Goal: Transaction & Acquisition: Purchase product/service

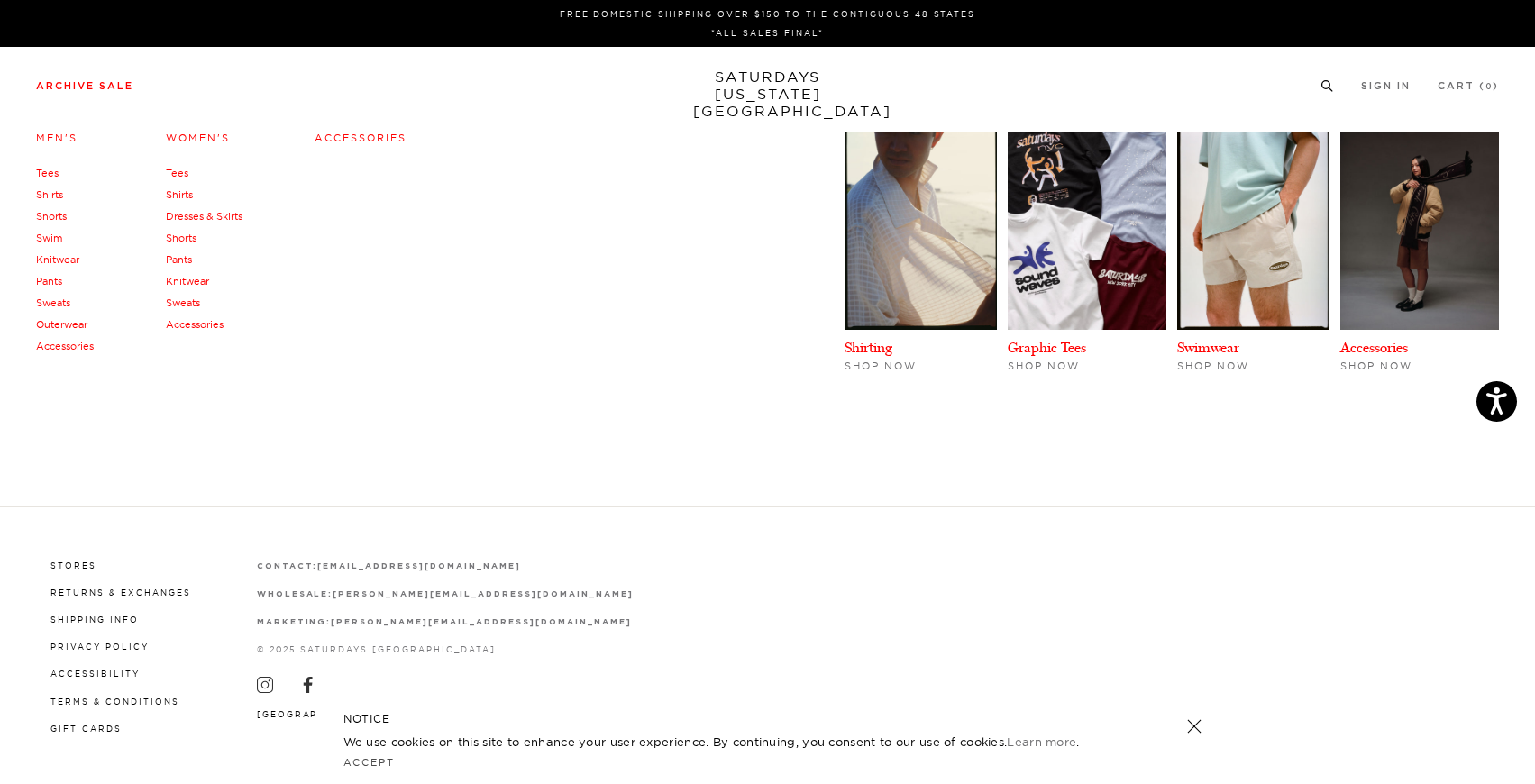
click at [100, 79] on li "Archive Sale Men's Tees Shirts Shorts Swim Knitwear Pants Sweats Outerwear" at bounding box center [85, 84] width 97 height 16
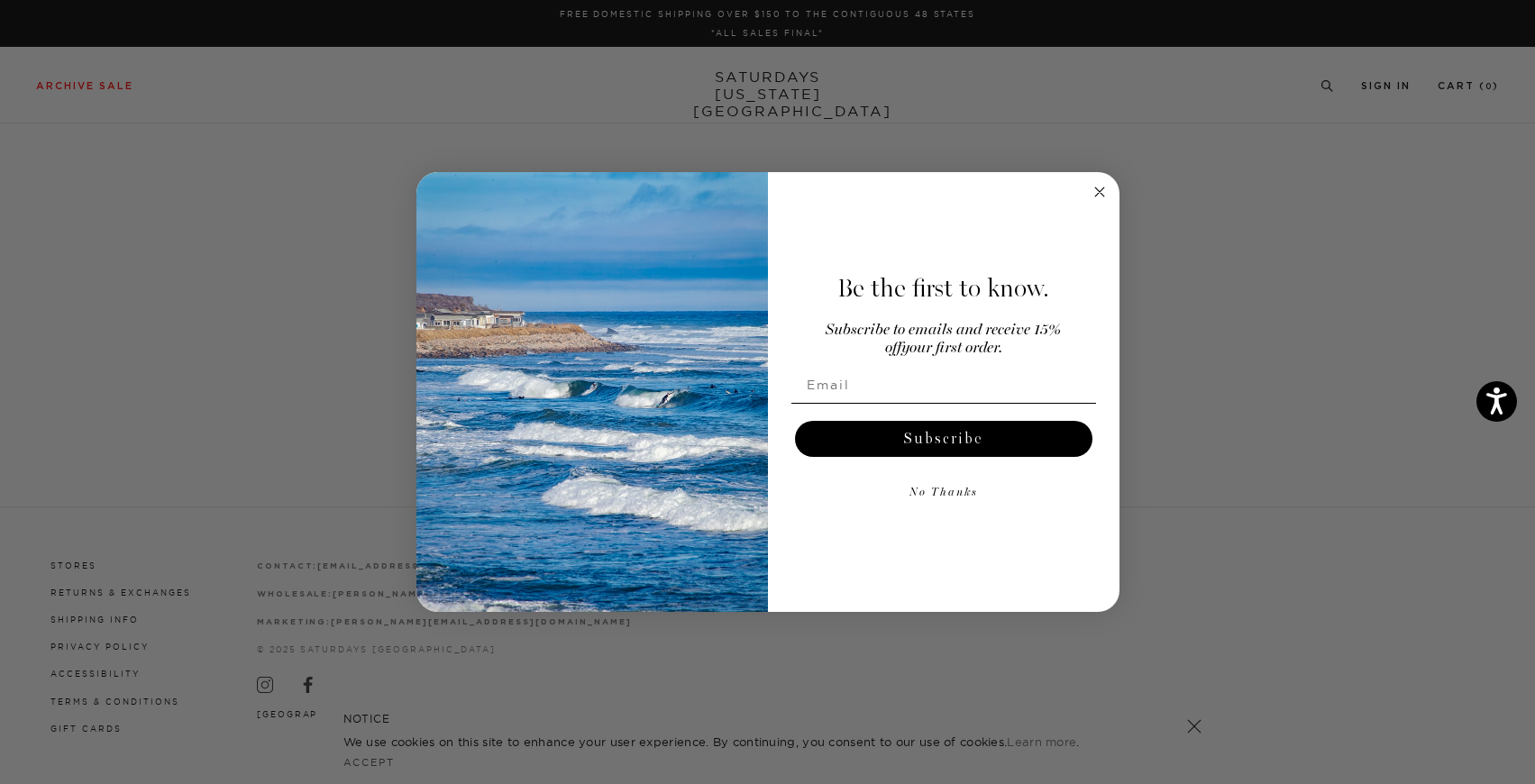
click at [1104, 189] on circle "Close dialog" at bounding box center [1099, 192] width 21 height 21
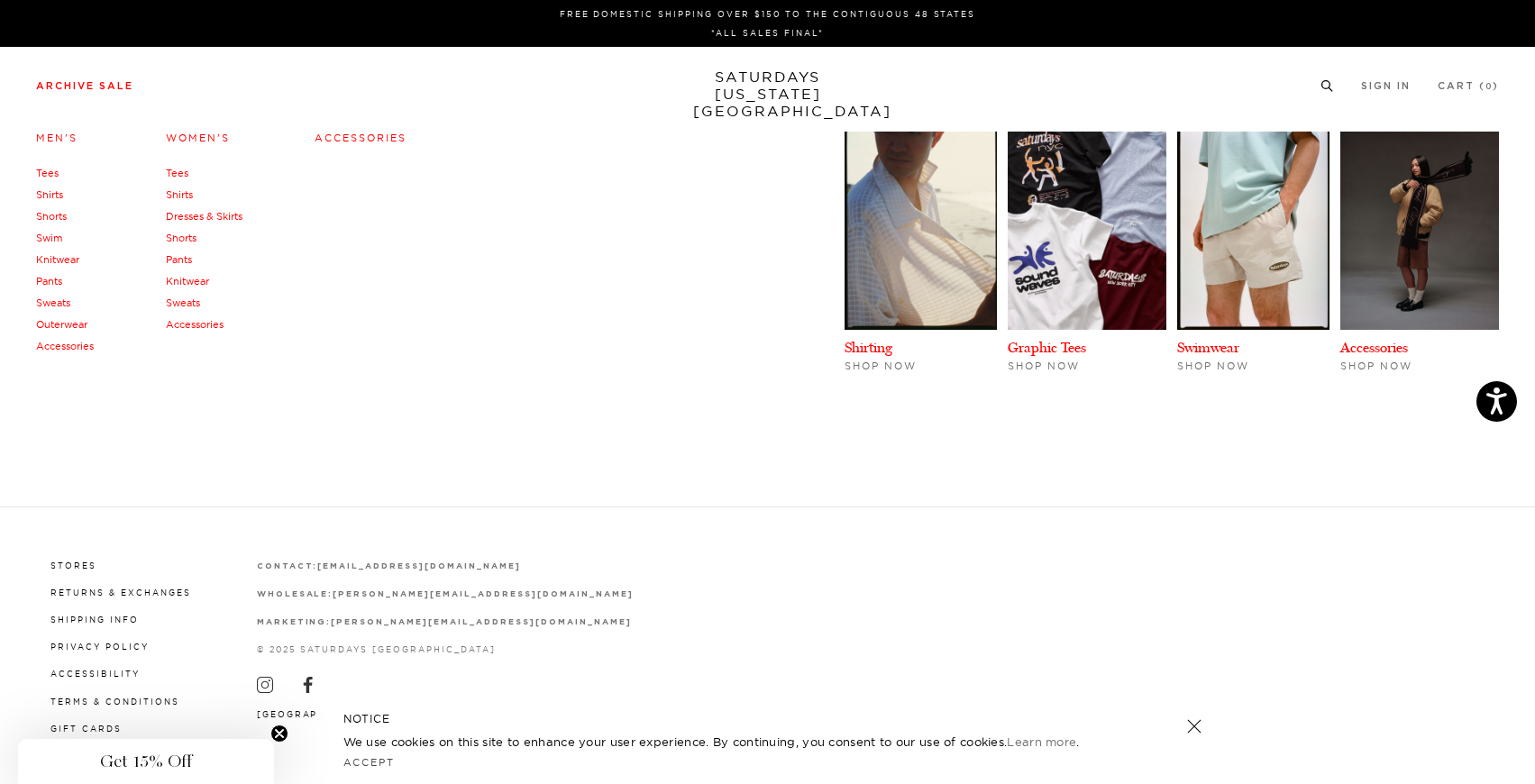
click at [54, 238] on link "Swim" at bounding box center [50, 237] width 26 height 12
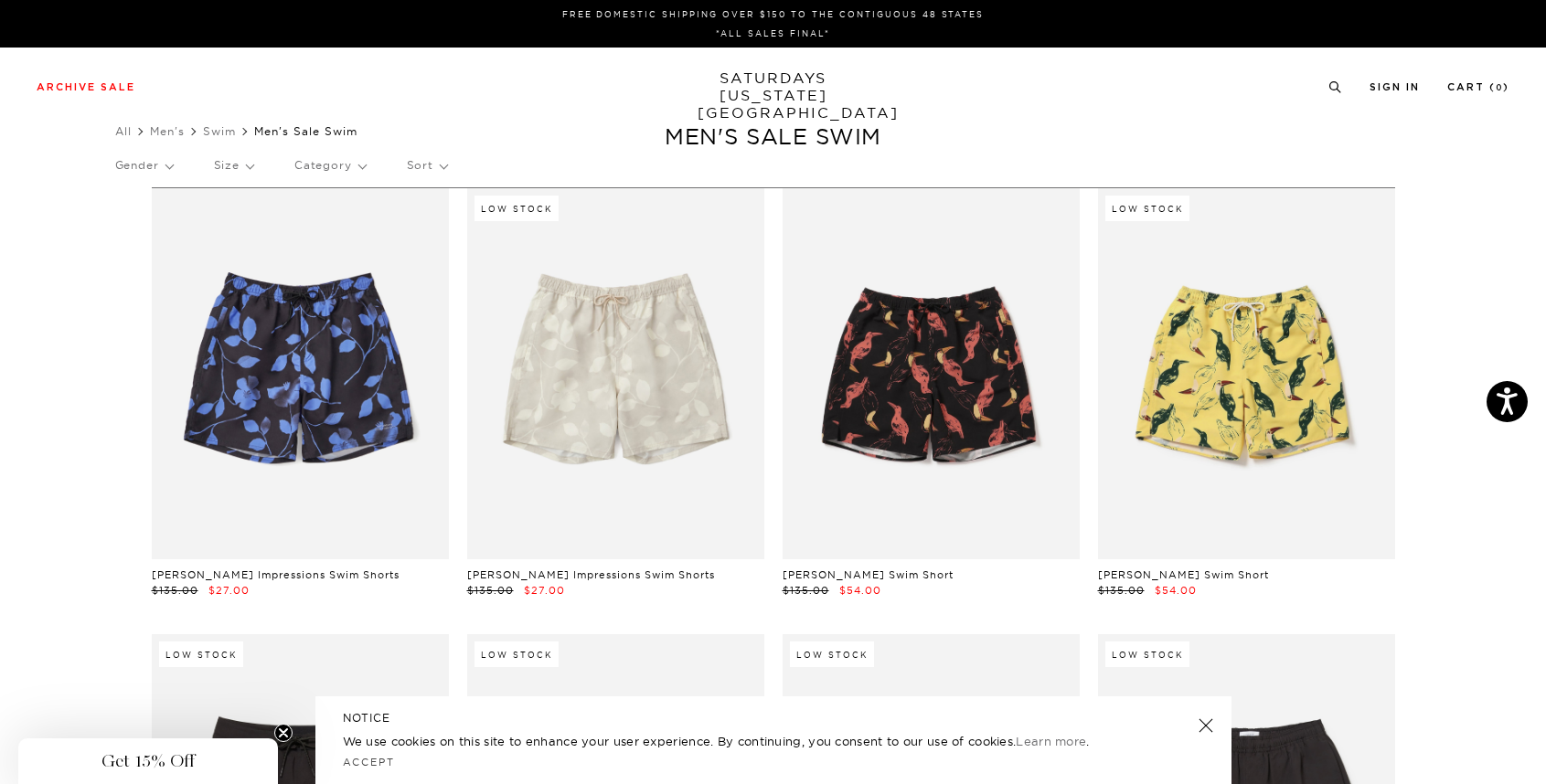
click at [234, 166] on p "Size" at bounding box center [233, 165] width 39 height 42
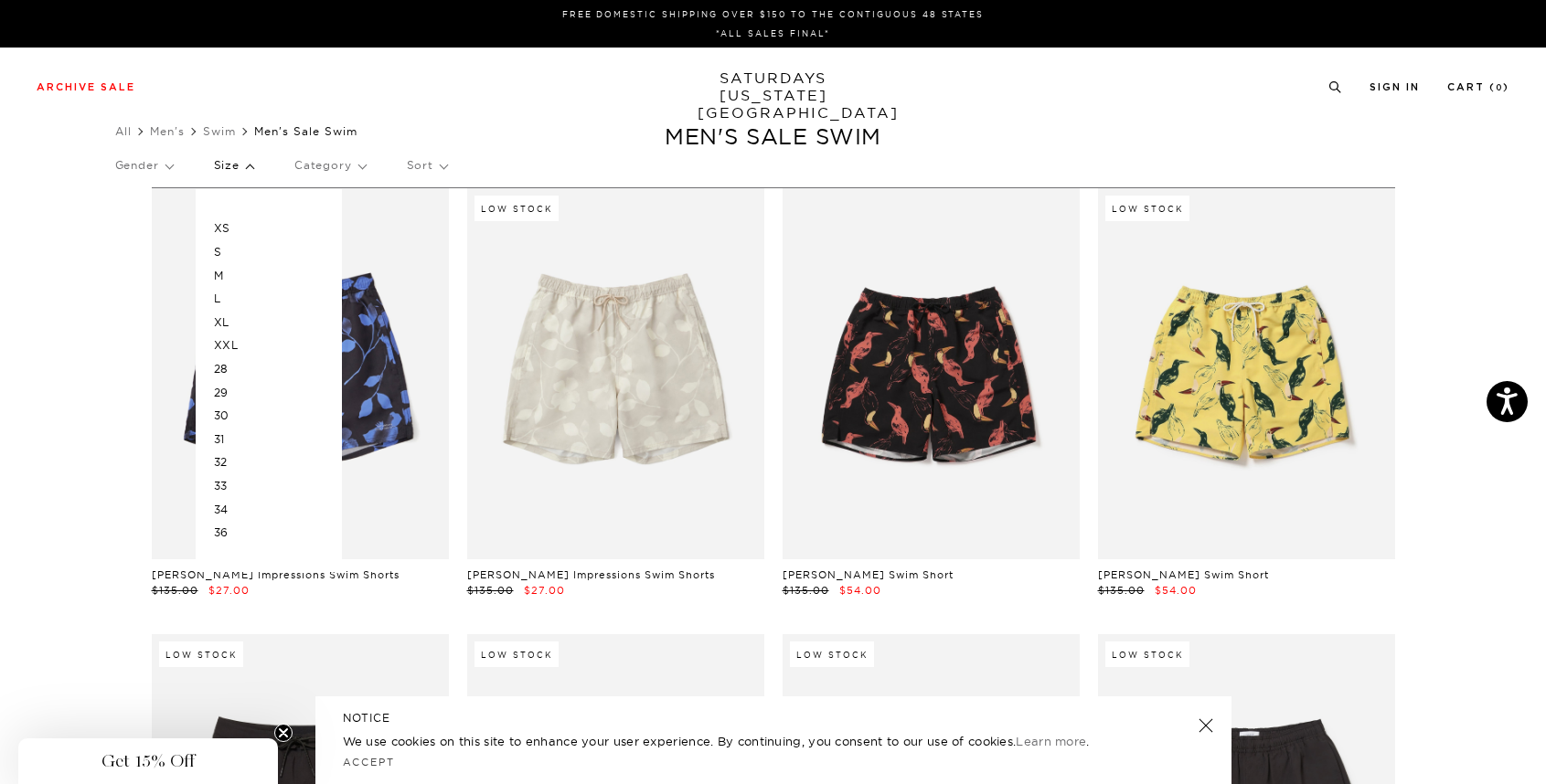
click at [224, 321] on p "XL" at bounding box center [269, 322] width 110 height 24
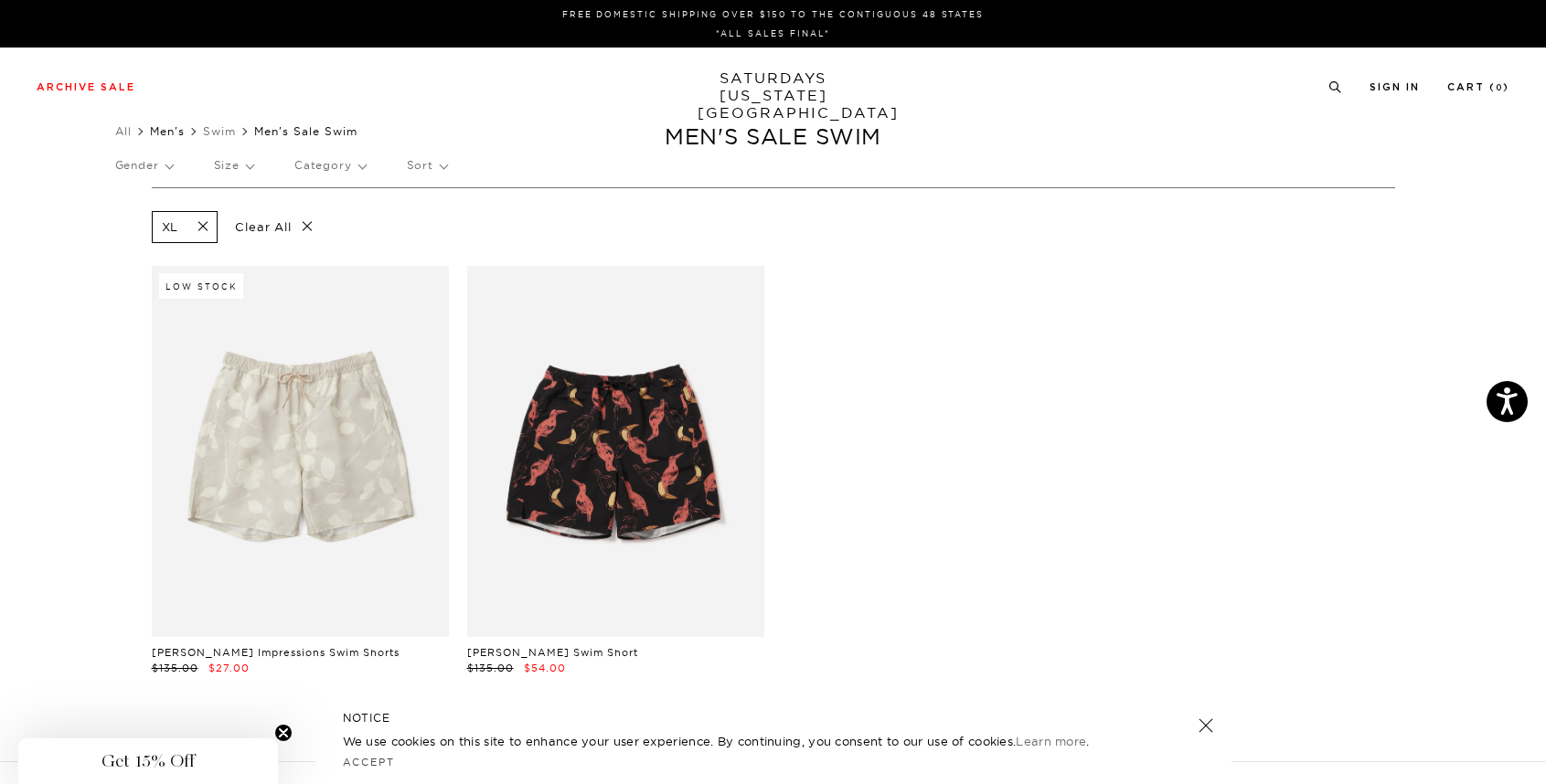
click at [178, 132] on link "Men's" at bounding box center [167, 131] width 35 height 13
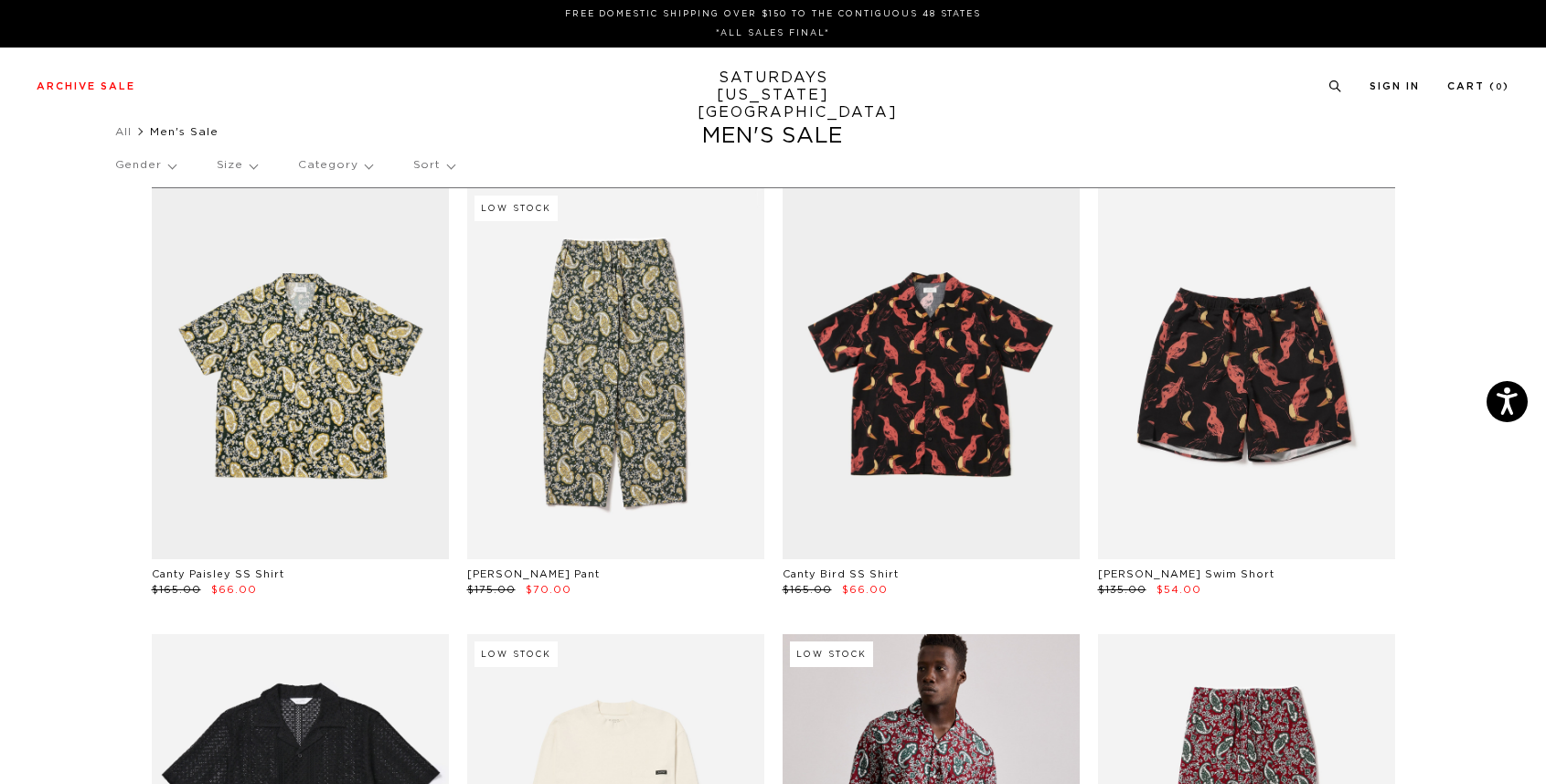
click at [263, 166] on div "Gender Size Category Sort" at bounding box center [773, 165] width 1316 height 42
click at [246, 166] on p "Size" at bounding box center [236, 165] width 40 height 42
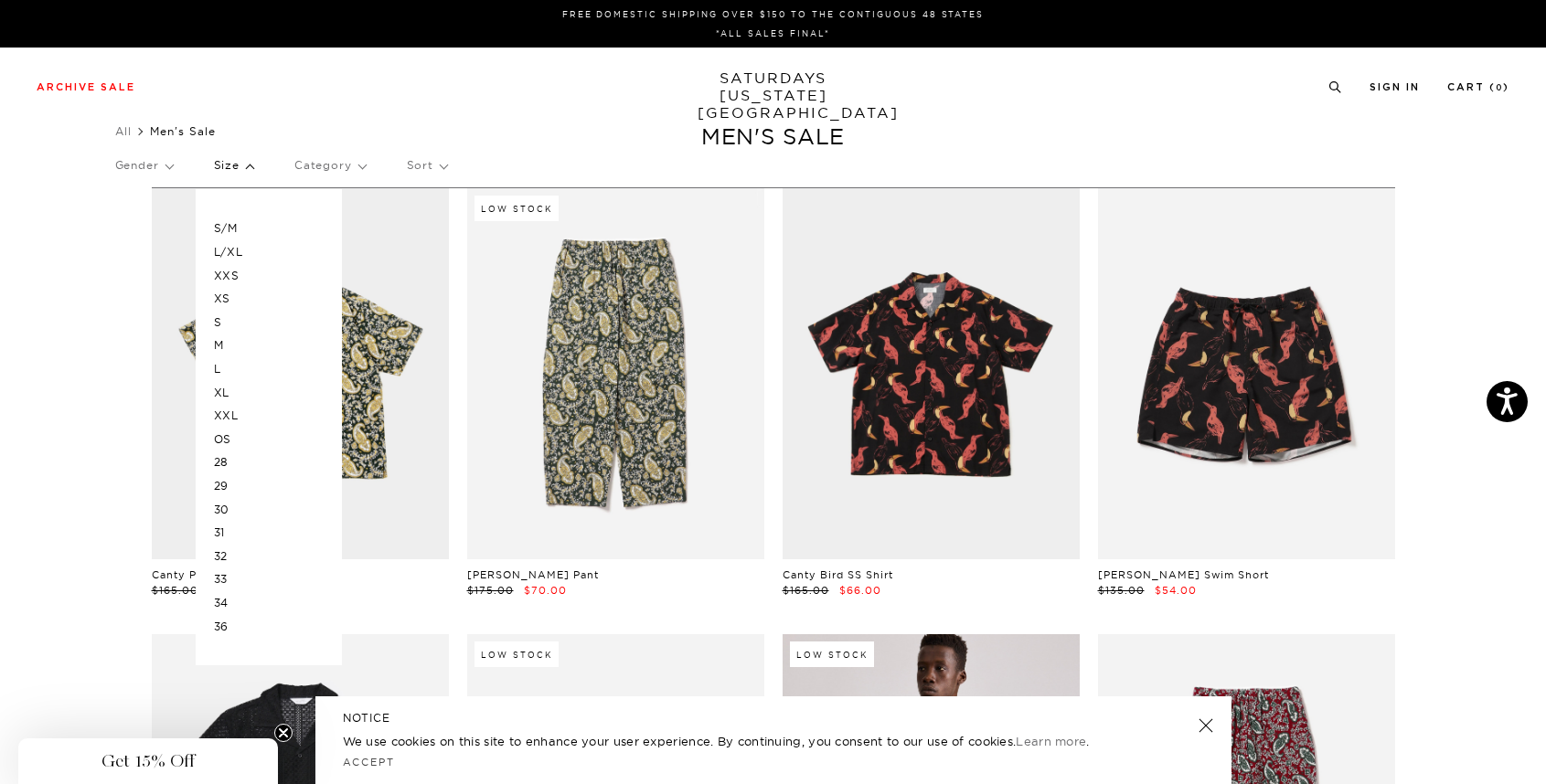
click at [223, 360] on p "L" at bounding box center [269, 368] width 110 height 24
